Goal: Task Accomplishment & Management: Manage account settings

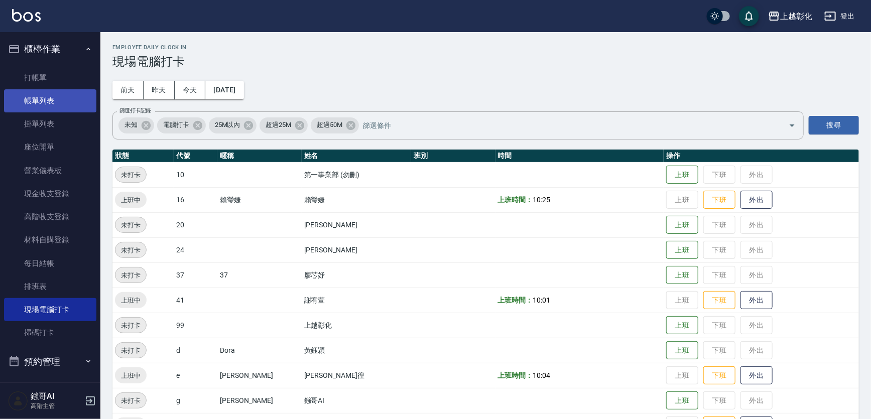
click at [58, 90] on link "帳單列表" at bounding box center [50, 100] width 92 height 23
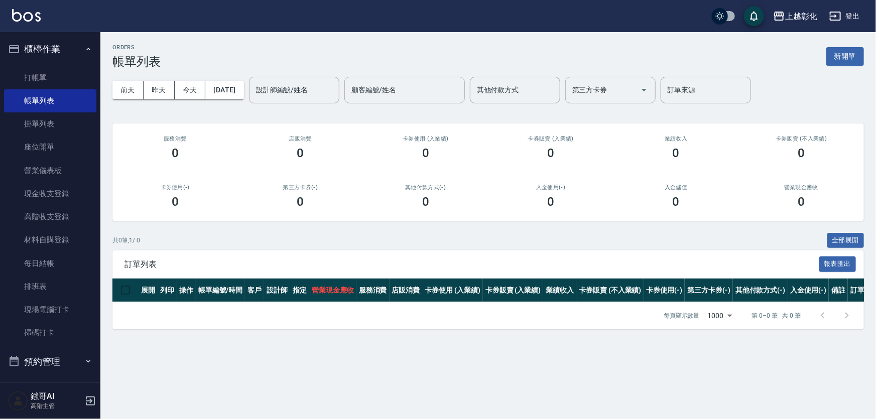
click at [291, 88] on div "設計師編號/姓名 設計師編號/姓名" at bounding box center [294, 90] width 90 height 27
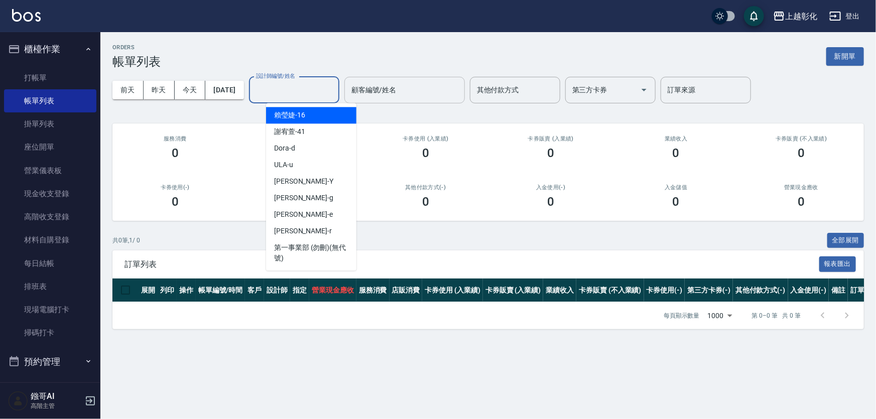
click at [393, 90] on input "顧客編號/姓名" at bounding box center [404, 90] width 111 height 18
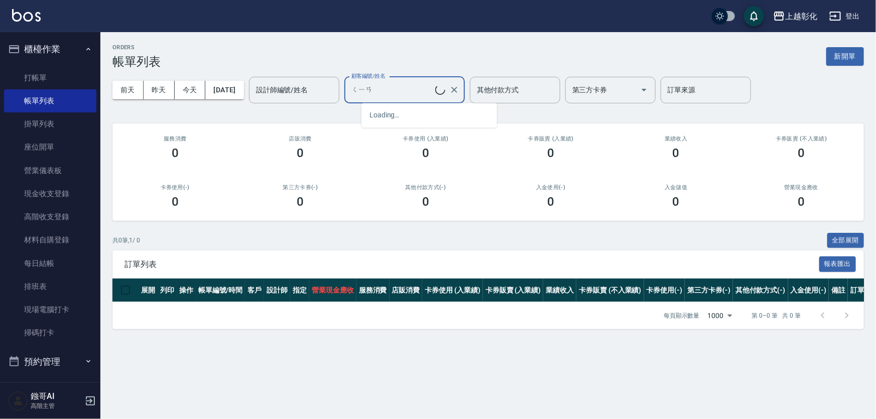
type input "淺"
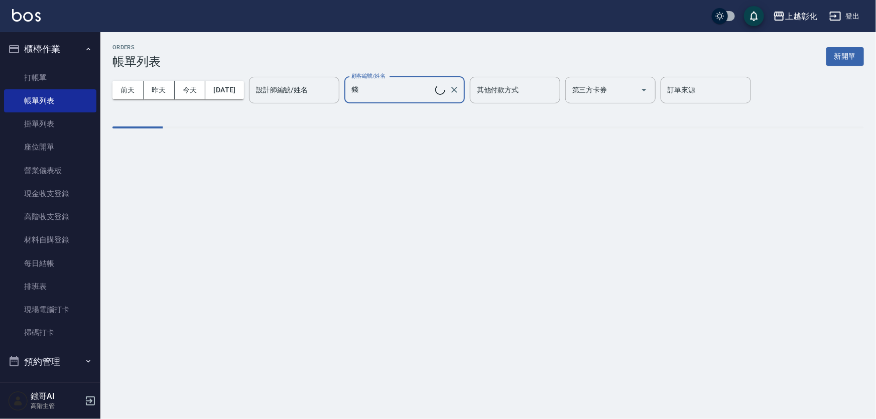
type input "[PERSON_NAME]/0911950550/"
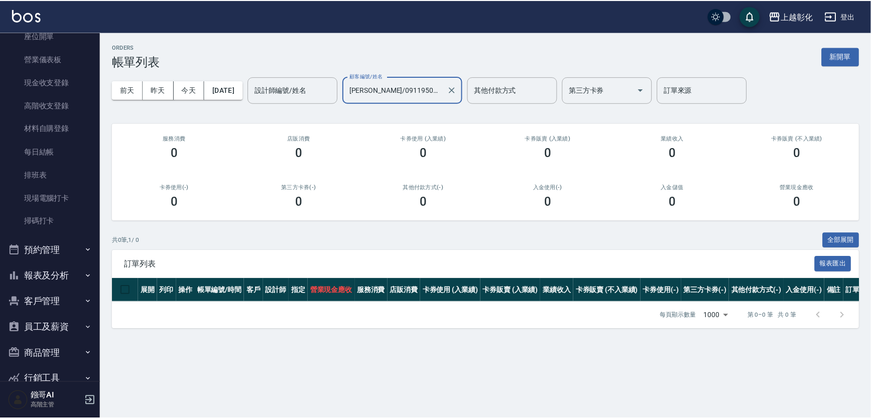
scroll to position [159, 0]
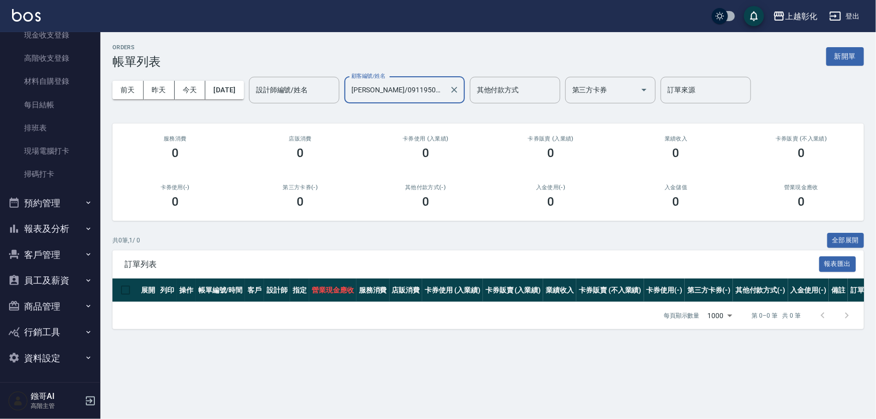
click at [59, 261] on button "客戶管理" at bounding box center [50, 255] width 92 height 26
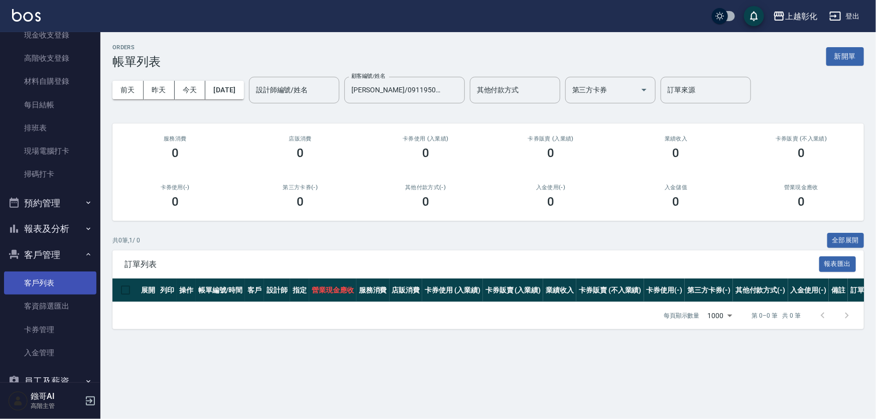
click at [44, 275] on link "客戶列表" at bounding box center [50, 283] width 92 height 23
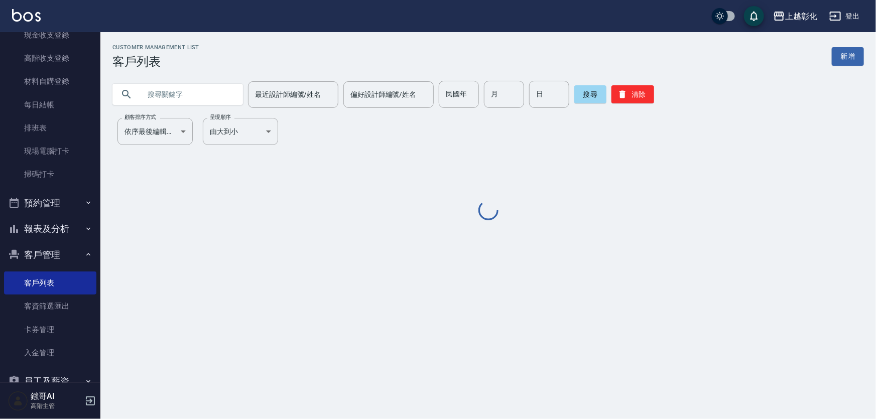
click at [206, 95] on input "text" at bounding box center [188, 94] width 94 height 27
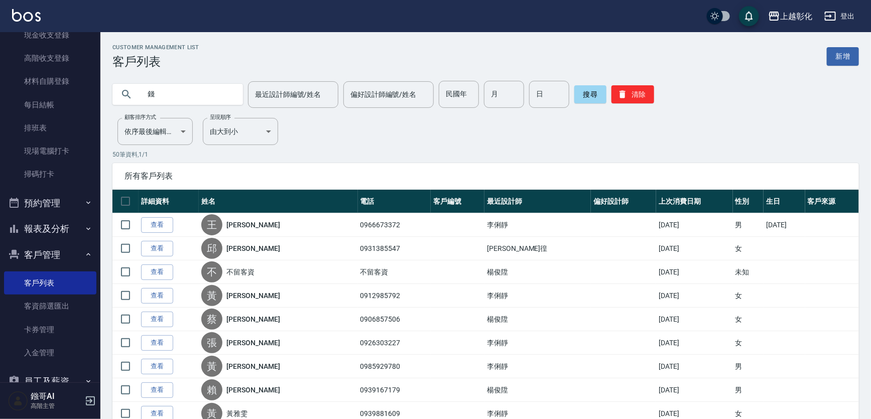
type input "錢"
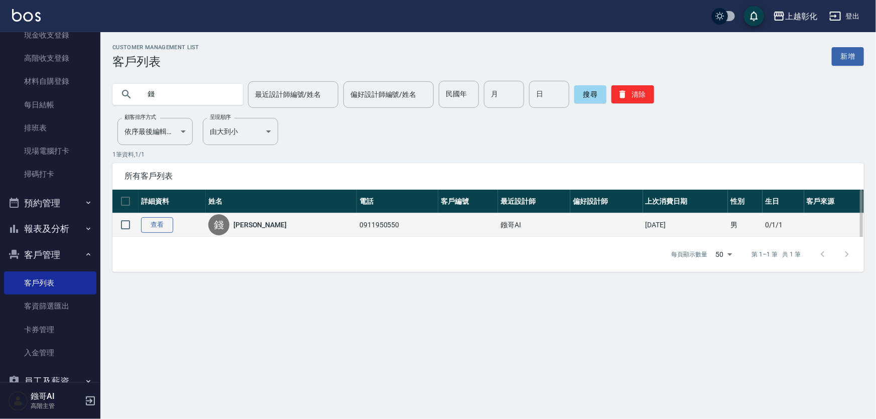
click at [170, 233] on link "查看" at bounding box center [157, 225] width 32 height 16
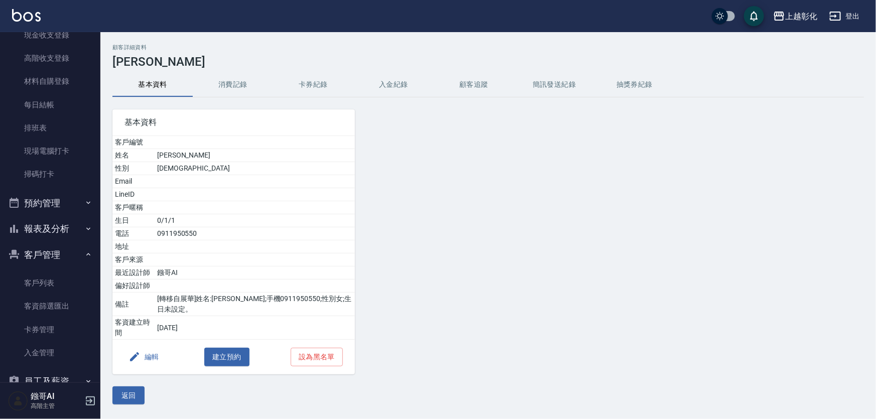
click at [397, 83] on button "入金紀錄" at bounding box center [393, 85] width 80 height 24
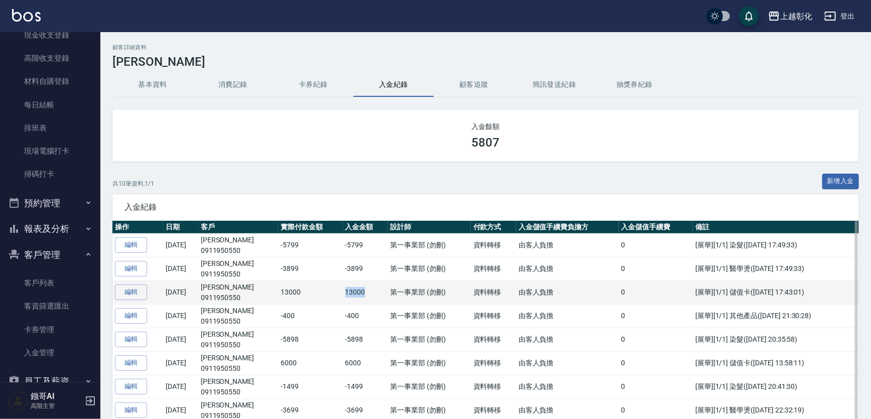
drag, startPoint x: 366, startPoint y: 292, endPoint x: 336, endPoint y: 292, distance: 30.1
click at [336, 292] on tr "編輯 [DATE] [PERSON_NAME] 0911950550 13000 13000 第一事業部 (勿刪) 資料轉移 由[DEMOGRAPHIC_DA…" at bounding box center [485, 293] width 746 height 24
click at [336, 292] on td "13000" at bounding box center [310, 293] width 64 height 24
drag, startPoint x: 336, startPoint y: 292, endPoint x: 378, endPoint y: 298, distance: 42.1
click at [378, 298] on tr "編輯 [DATE] [PERSON_NAME] 0911950550 13000 13000 第一事業部 (勿刪) 資料轉移 由[DEMOGRAPHIC_DA…" at bounding box center [485, 293] width 746 height 24
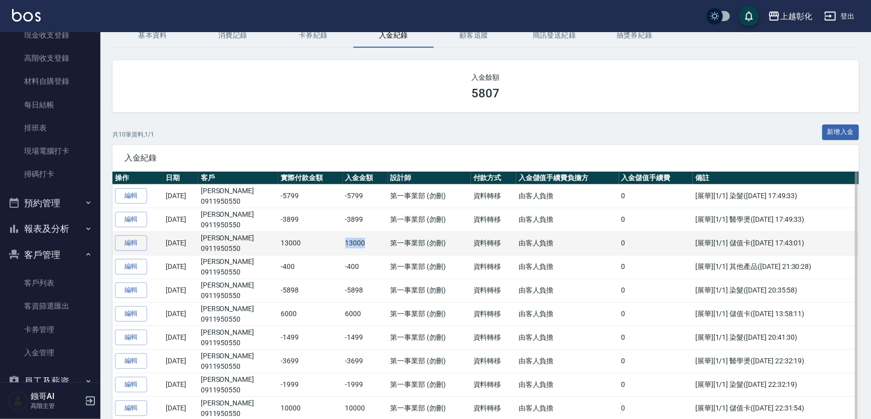
scroll to position [91, 0]
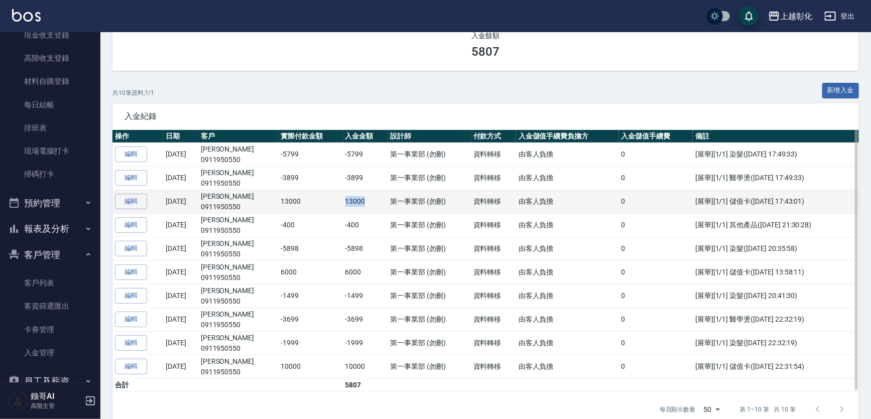
click at [343, 202] on td "13000" at bounding box center [365, 202] width 45 height 24
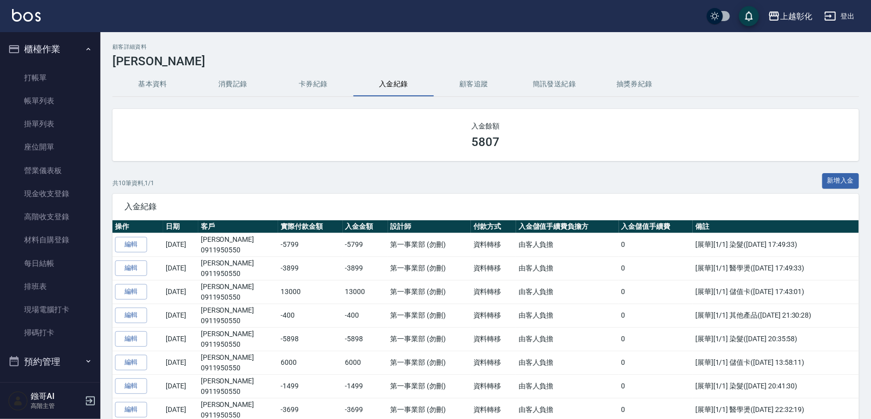
scroll to position [0, 0]
